Goal: Transaction & Acquisition: Purchase product/service

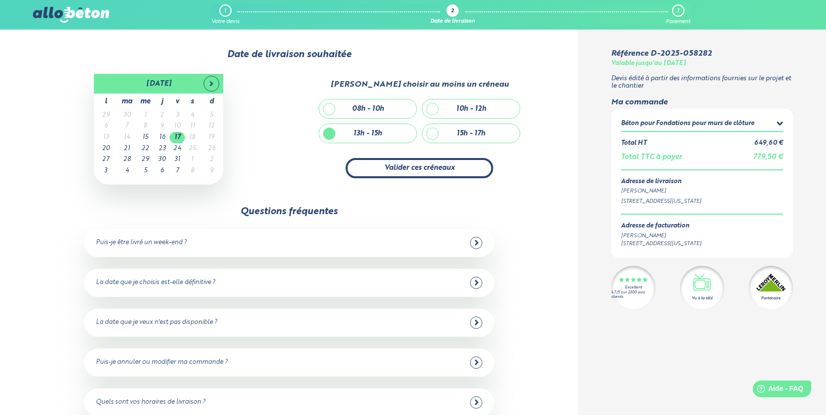
click at [419, 162] on button "Valider ces créneaux" at bounding box center [420, 168] width 148 height 20
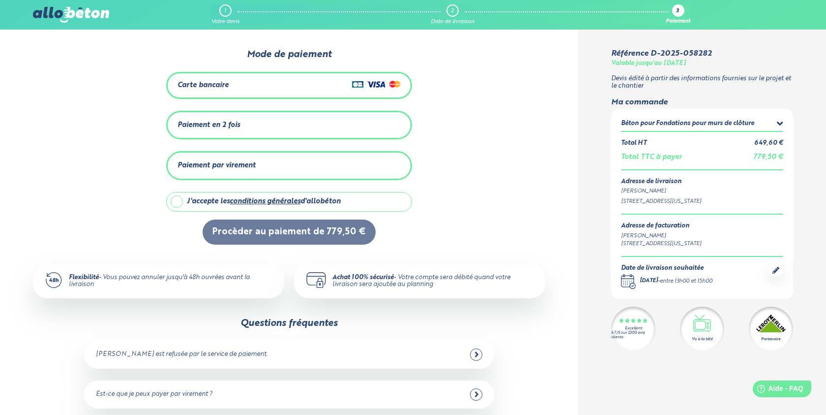
click at [175, 201] on label "J'accepte les conditions générales d'allobéton" at bounding box center [289, 202] width 246 height 20
checkbox input "true"
click at [781, 119] on icon at bounding box center [780, 124] width 6 height 10
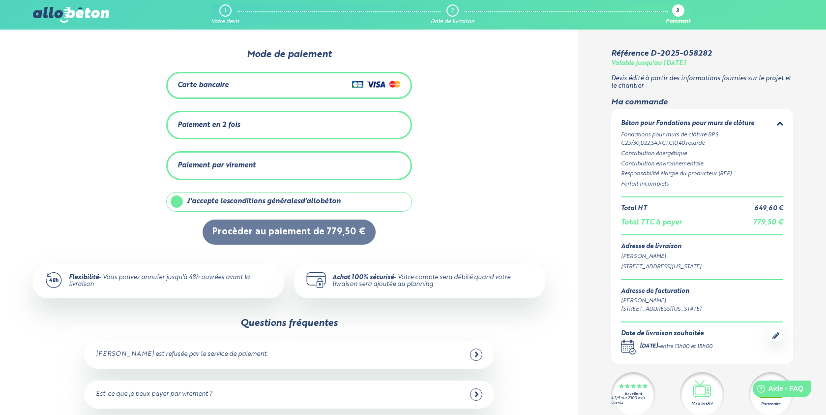
click at [320, 81] on div "Carte bancaire" at bounding box center [289, 85] width 223 height 14
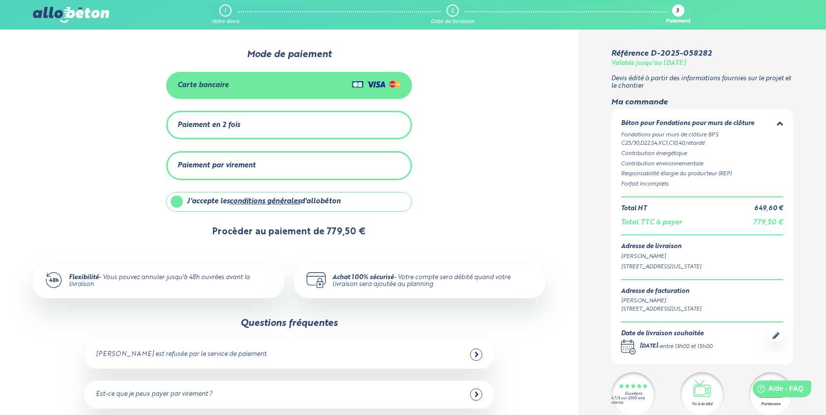
click at [291, 232] on button "Procèder au paiement de 779,50 €" at bounding box center [289, 231] width 173 height 25
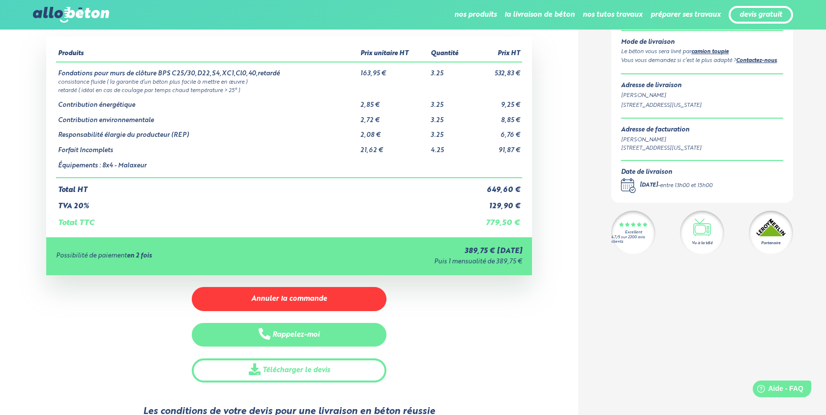
scroll to position [76, 0]
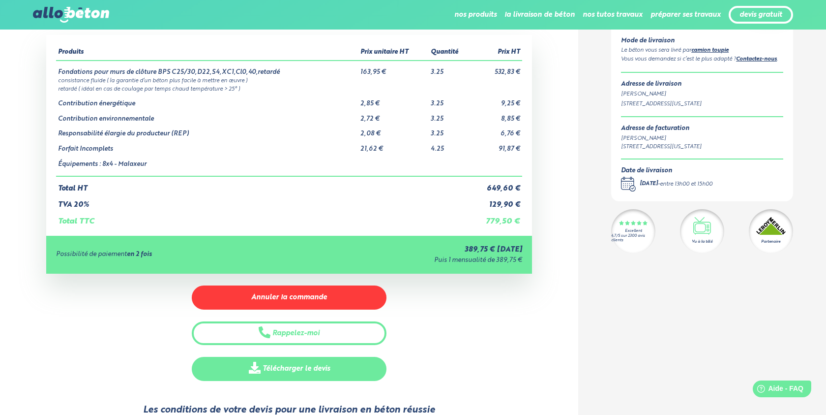
click at [301, 364] on link "Télécharger le devis" at bounding box center [289, 369] width 194 height 24
click at [262, 368] on span at bounding box center [256, 368] width 14 height 14
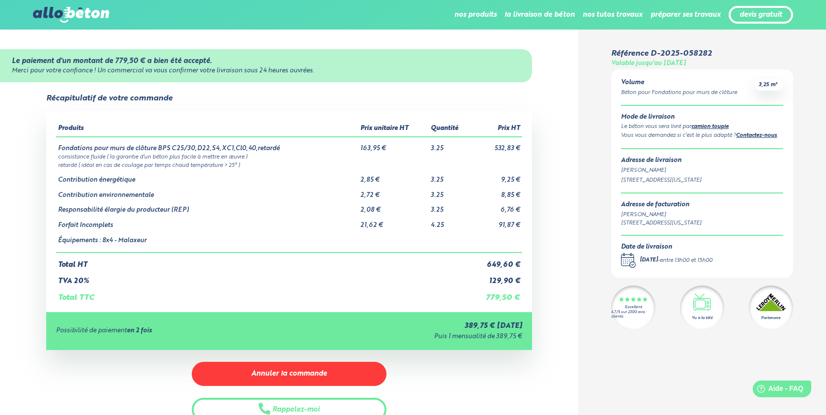
scroll to position [0, 0]
